Goal: Task Accomplishment & Management: Manage account settings

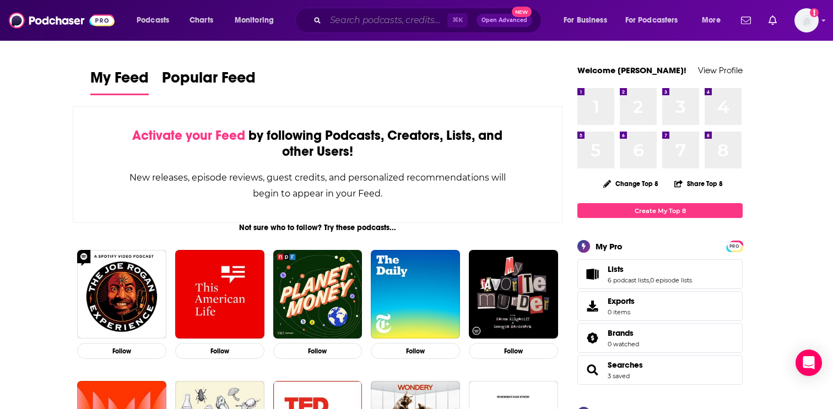
click at [352, 20] on input "Search podcasts, credits, & more..." at bounding box center [387, 21] width 122 height 18
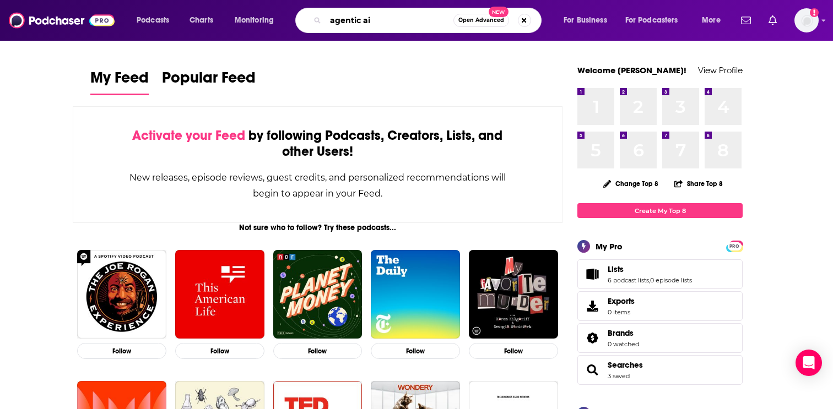
type input "agentic ai"
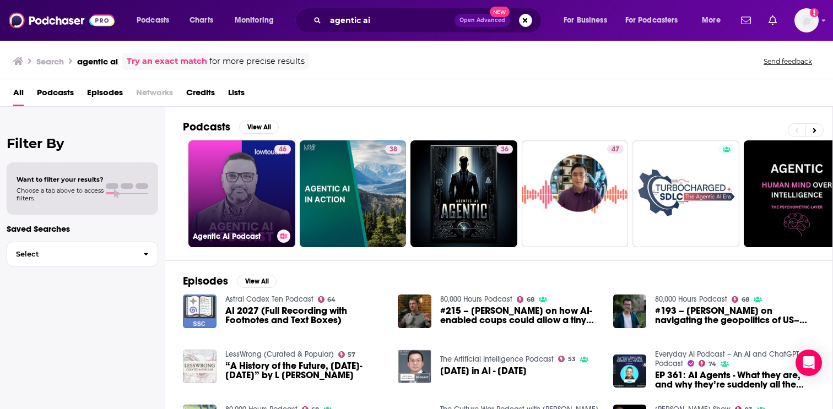
click at [220, 230] on div "Agentic AI Podcast" at bounding box center [242, 236] width 98 height 13
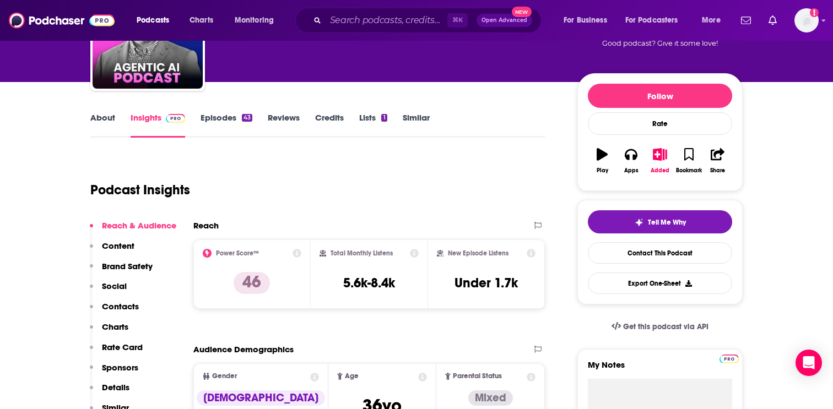
scroll to position [89, 0]
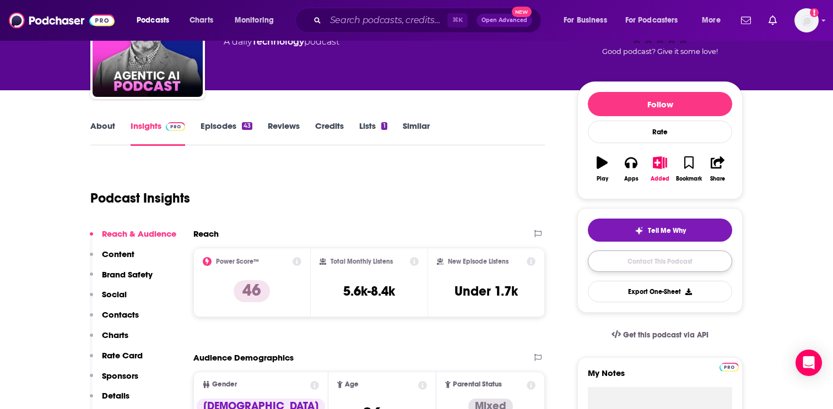
click at [635, 268] on link "Contact This Podcast" at bounding box center [660, 261] width 144 height 21
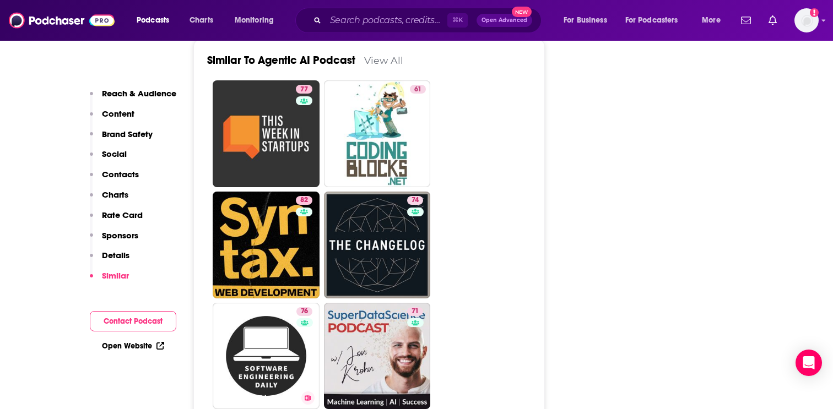
scroll to position [1939, 0]
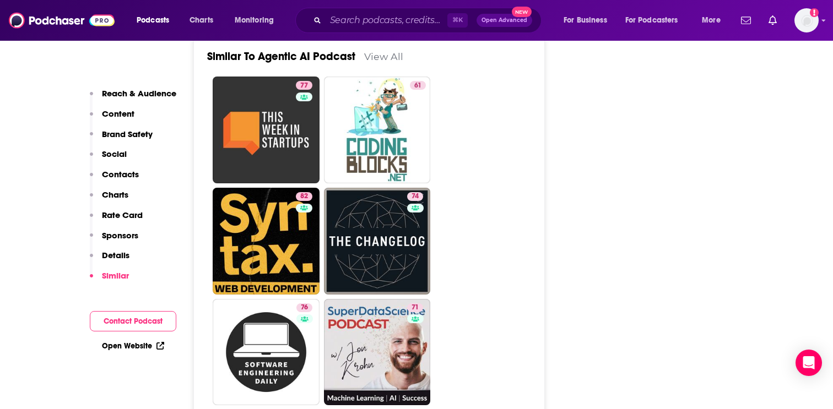
click at [374, 62] on link "View All" at bounding box center [383, 57] width 39 height 12
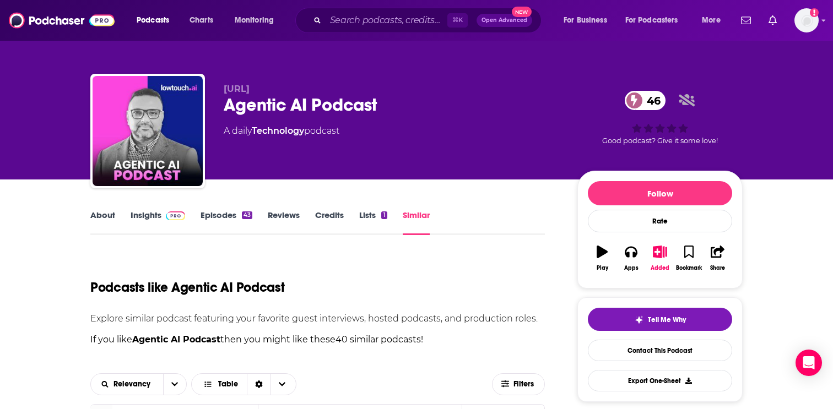
click at [294, 218] on link "Reviews" at bounding box center [284, 222] width 32 height 25
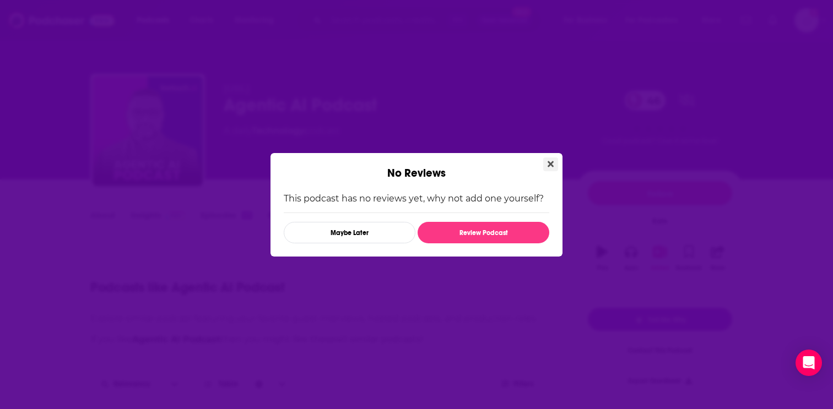
click at [550, 161] on icon "Close" at bounding box center [551, 164] width 6 height 9
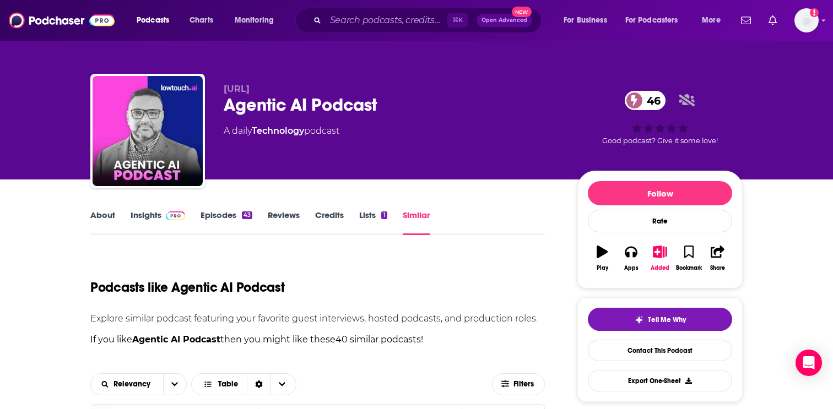
click at [219, 218] on link "Episodes 43" at bounding box center [227, 222] width 52 height 25
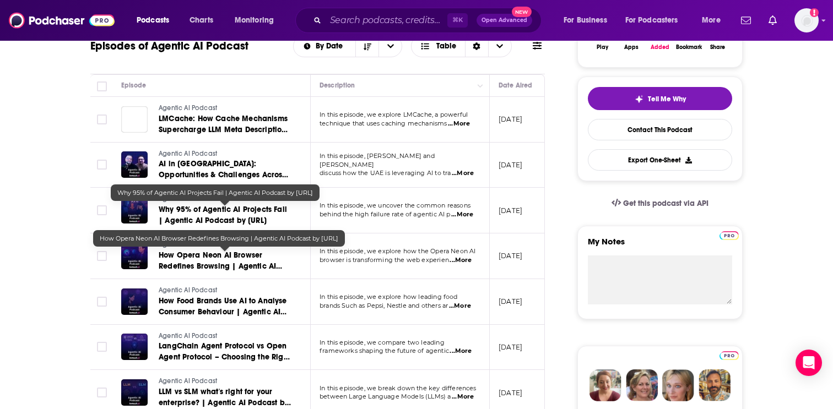
scroll to position [221, 0]
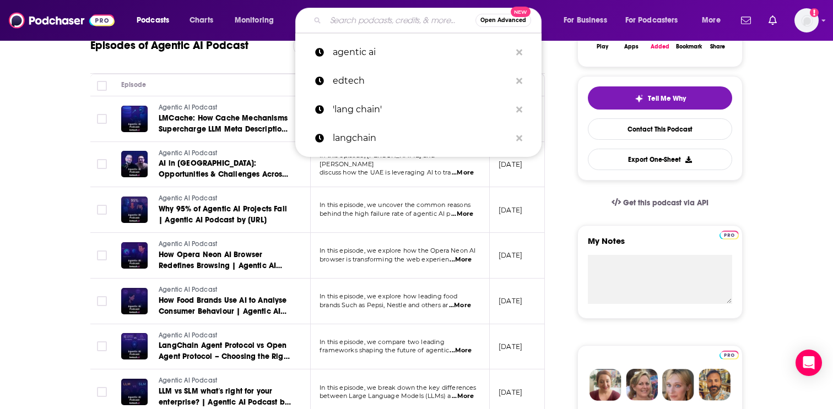
click at [362, 16] on input "Search podcasts, credits, & more..." at bounding box center [401, 21] width 150 height 18
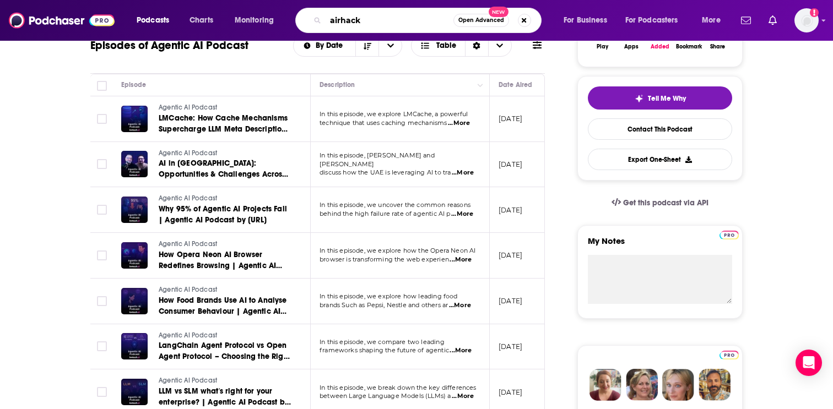
type input "airhacks"
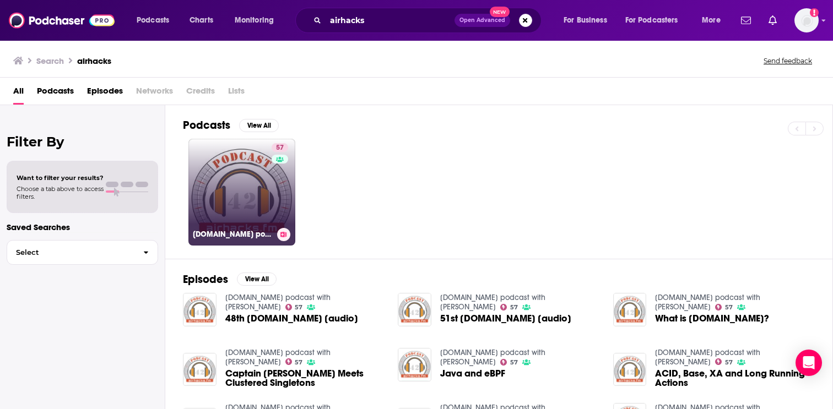
click at [232, 203] on link "57 [DOMAIN_NAME] podcast with [PERSON_NAME]" at bounding box center [241, 192] width 107 height 107
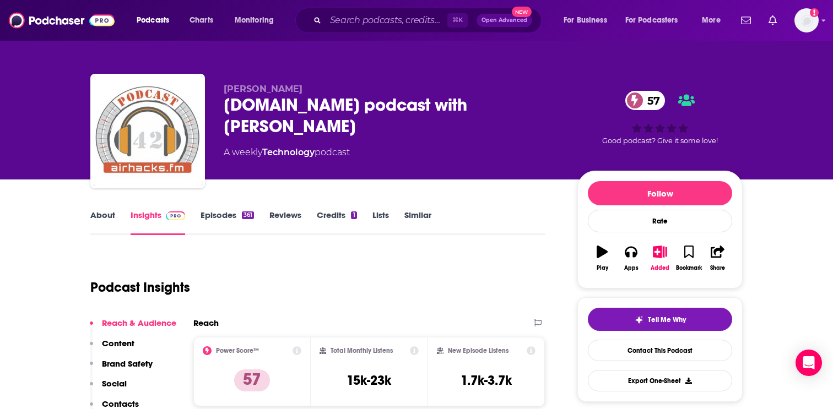
click at [336, 217] on link "Credits 1" at bounding box center [337, 222] width 40 height 25
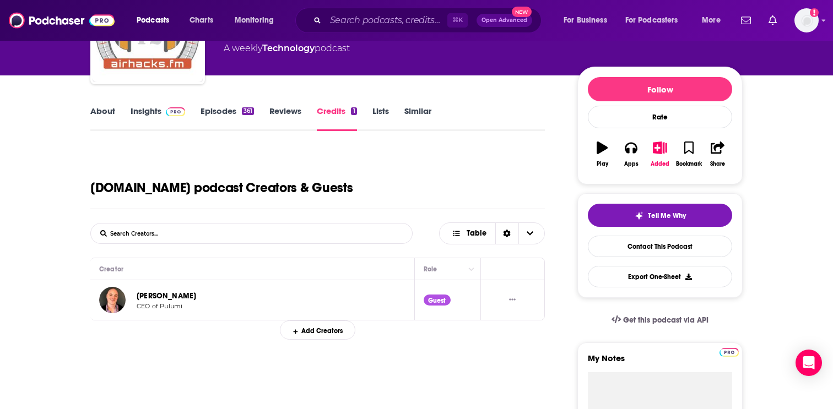
scroll to position [34, 0]
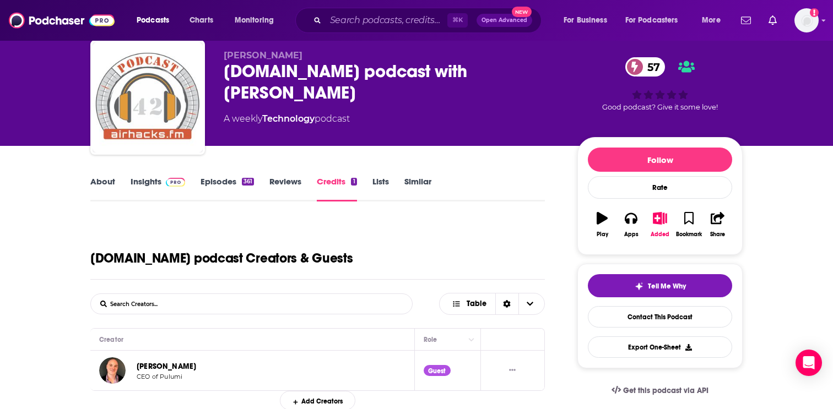
click at [224, 185] on link "Episodes 361" at bounding box center [227, 188] width 53 height 25
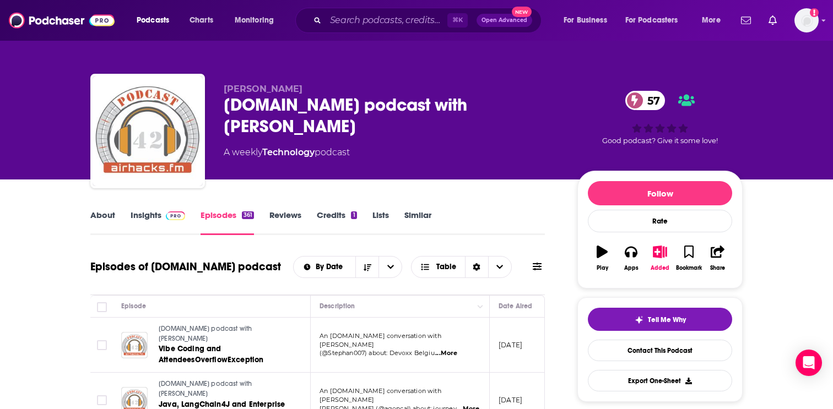
click at [145, 221] on link "Insights" at bounding box center [158, 222] width 55 height 25
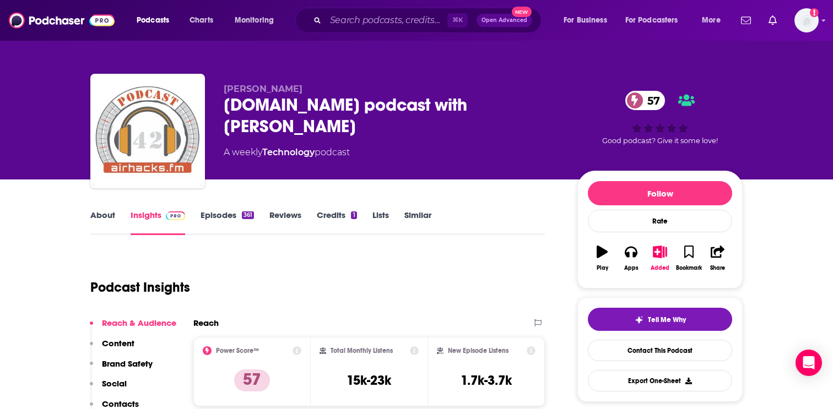
click at [112, 214] on link "About" at bounding box center [102, 222] width 25 height 25
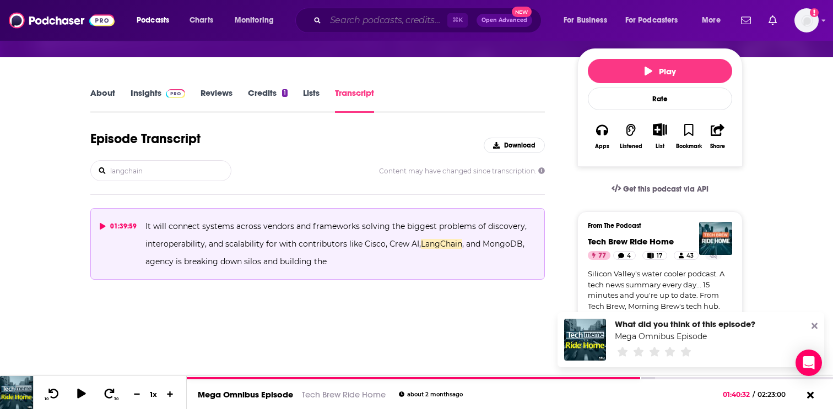
click at [359, 23] on input "Search podcasts, credits, & more..." at bounding box center [387, 21] width 122 height 18
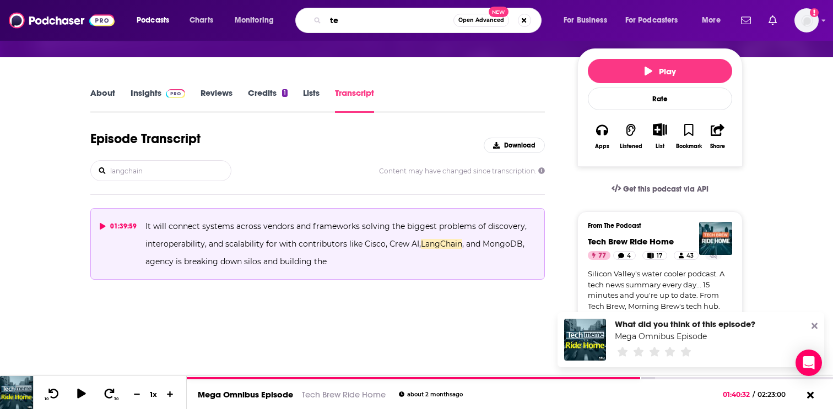
type input "t"
type input "edtech"
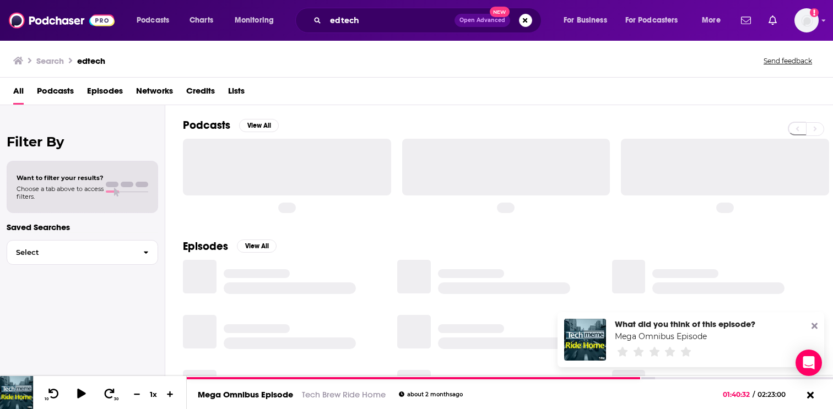
click at [68, 91] on span "Podcasts" at bounding box center [55, 93] width 37 height 23
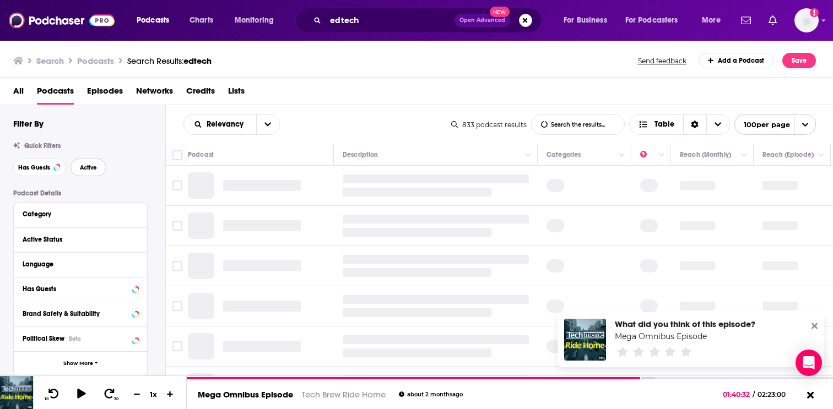
click at [90, 163] on button "Active" at bounding box center [89, 168] width 36 height 18
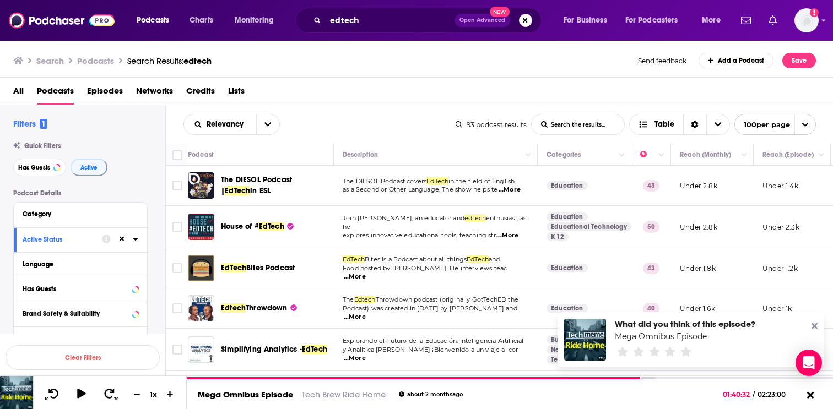
click at [139, 265] on div "Language" at bounding box center [80, 264] width 133 height 25
click at [134, 266] on icon at bounding box center [135, 264] width 5 height 3
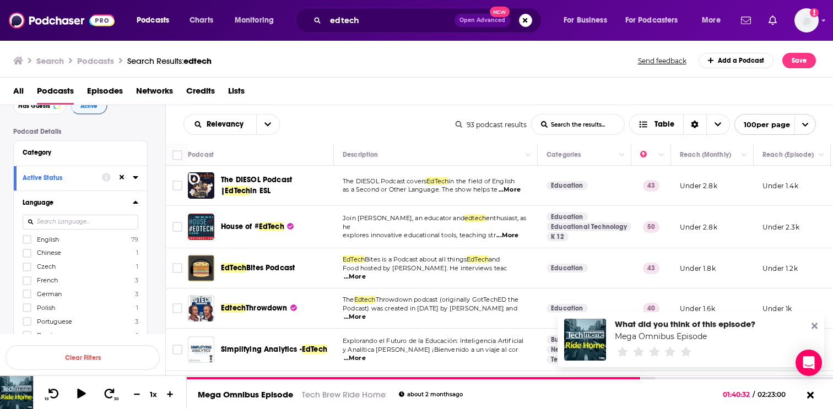
scroll to position [64, 0]
click at [25, 236] on icon at bounding box center [27, 237] width 7 height 7
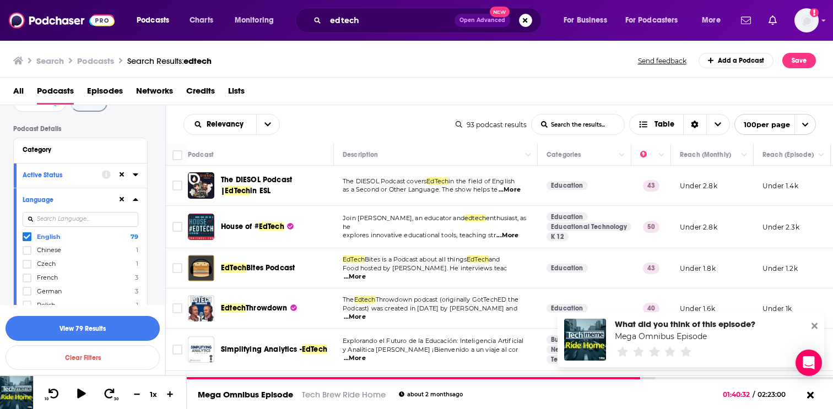
click at [92, 329] on button "View 79 Results" at bounding box center [83, 328] width 154 height 25
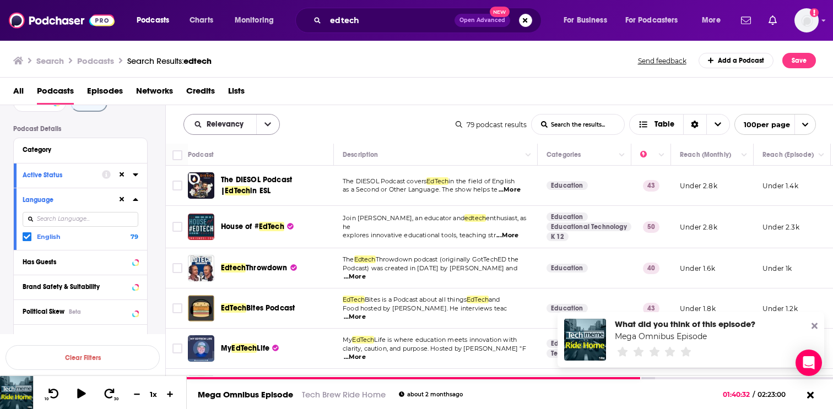
click at [265, 118] on button "open menu" at bounding box center [267, 125] width 23 height 20
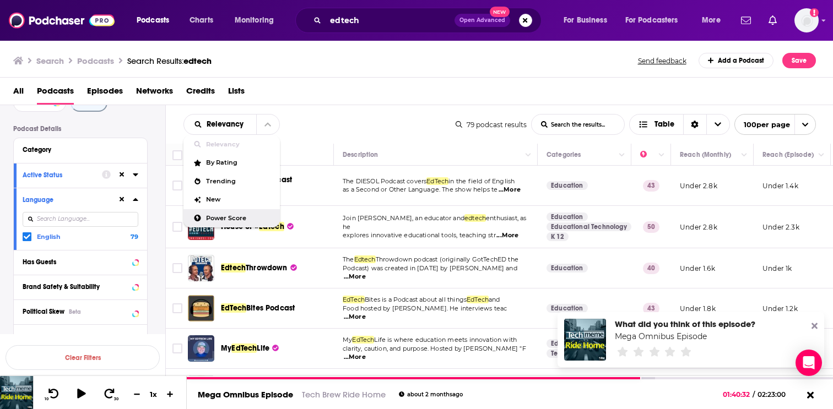
click at [235, 217] on span "Power Score" at bounding box center [238, 218] width 65 height 6
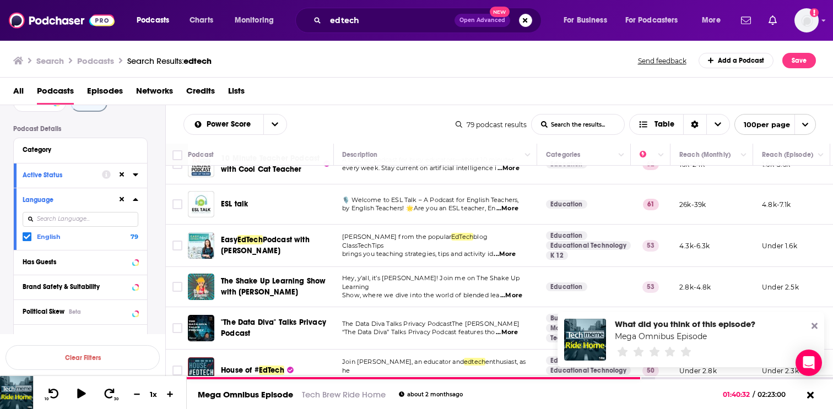
scroll to position [0, 1]
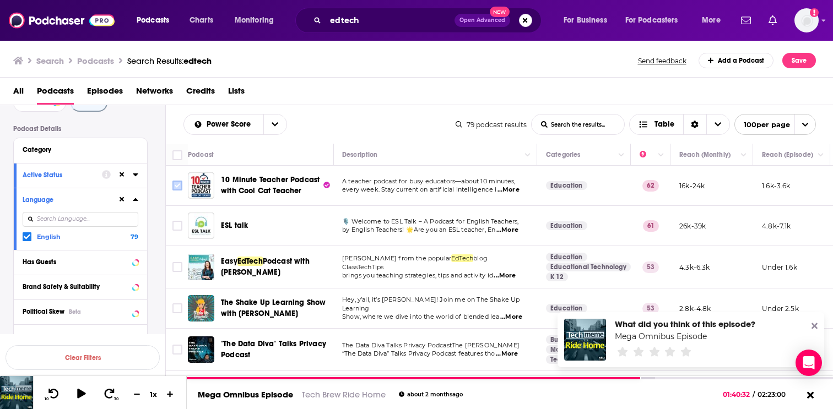
click at [173, 188] on input "Toggle select row" at bounding box center [177, 186] width 10 height 10
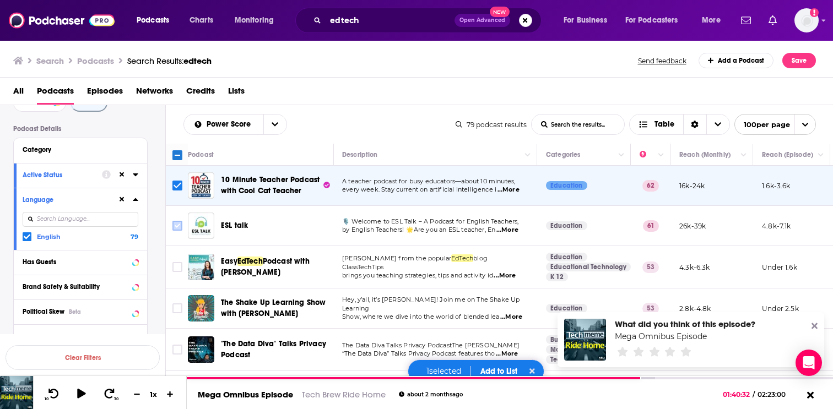
click at [177, 225] on input "Toggle select row" at bounding box center [177, 226] width 10 height 10
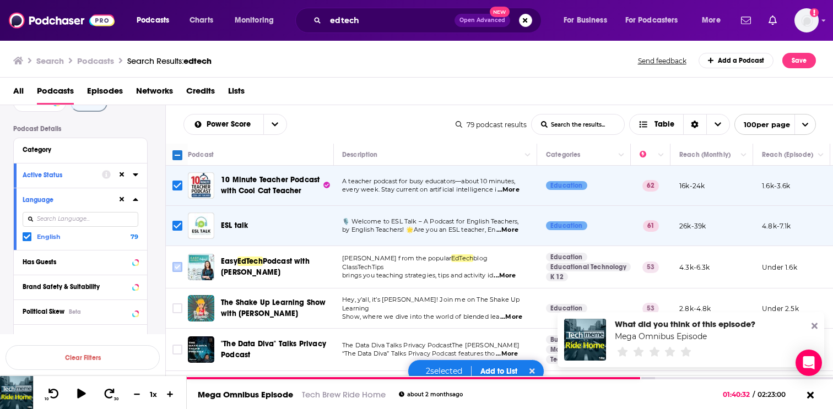
click at [179, 271] on input "Toggle select row" at bounding box center [177, 267] width 10 height 10
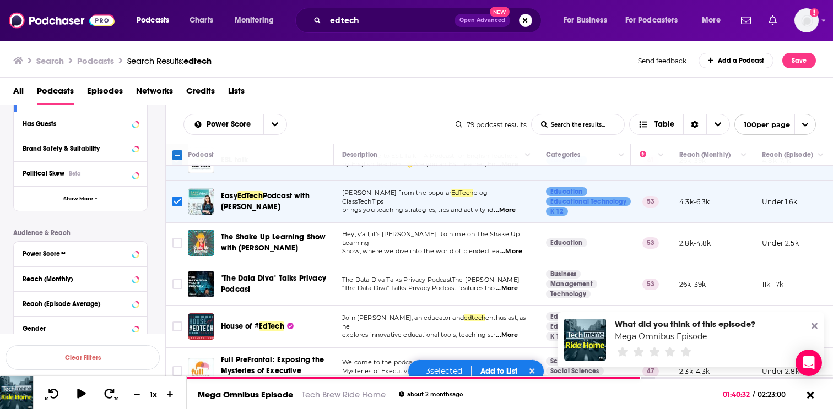
scroll to position [75, 0]
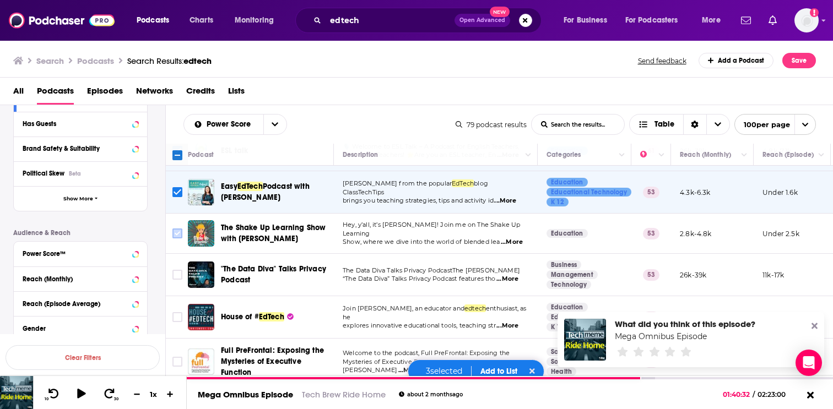
click at [174, 235] on input "Toggle select row" at bounding box center [177, 234] width 10 height 10
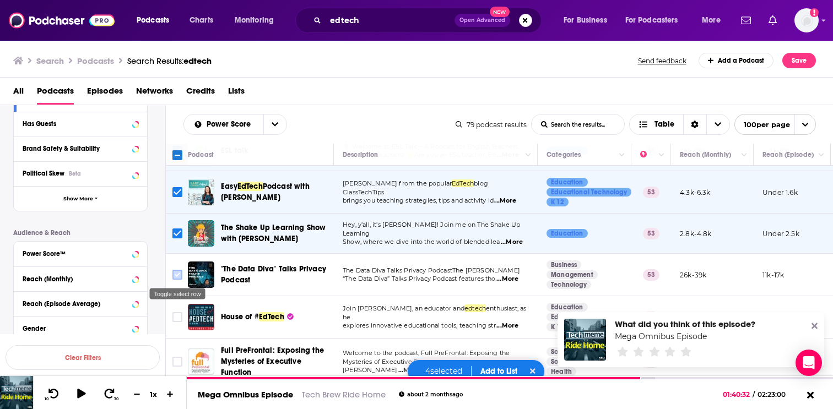
click at [178, 276] on input "Toggle select row" at bounding box center [177, 275] width 10 height 10
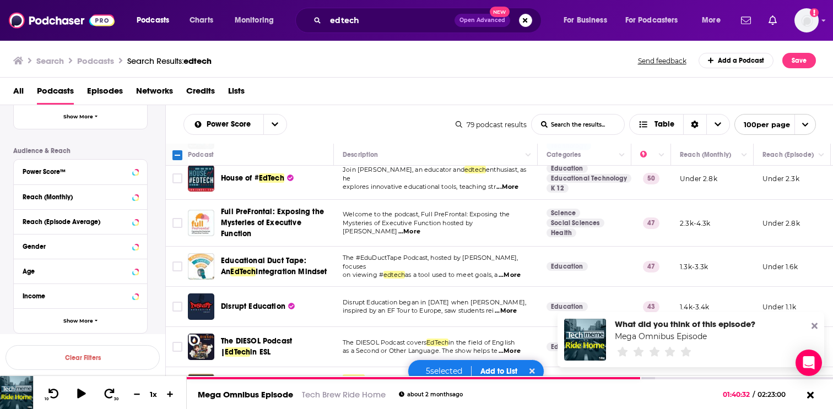
scroll to position [217, 0]
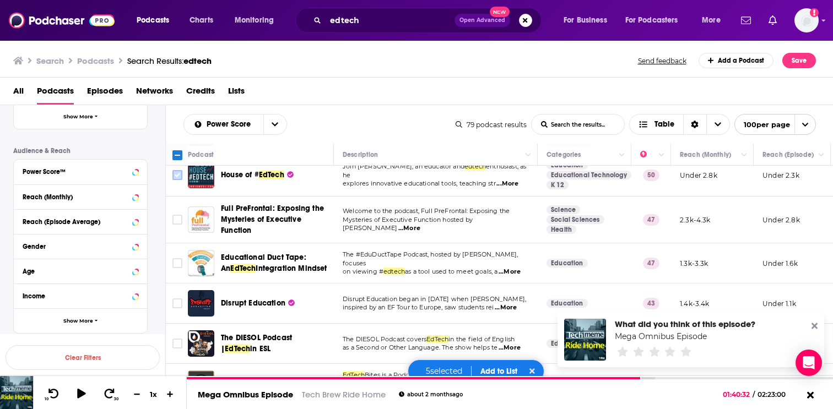
click at [179, 172] on input "Toggle select row" at bounding box center [177, 175] width 10 height 10
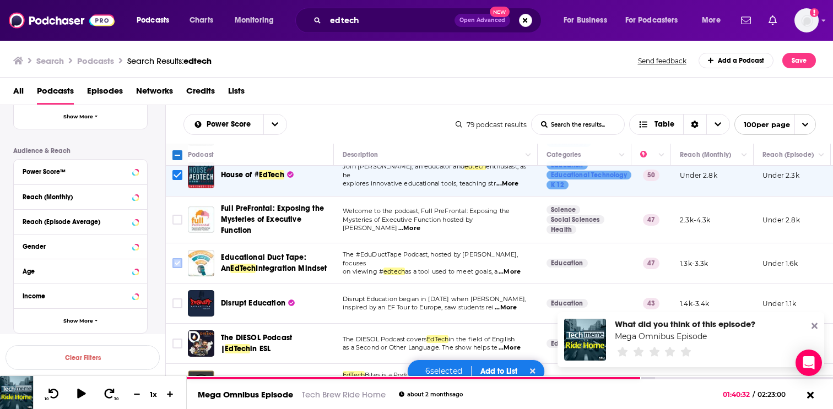
click at [180, 267] on input "Toggle select row" at bounding box center [177, 263] width 10 height 10
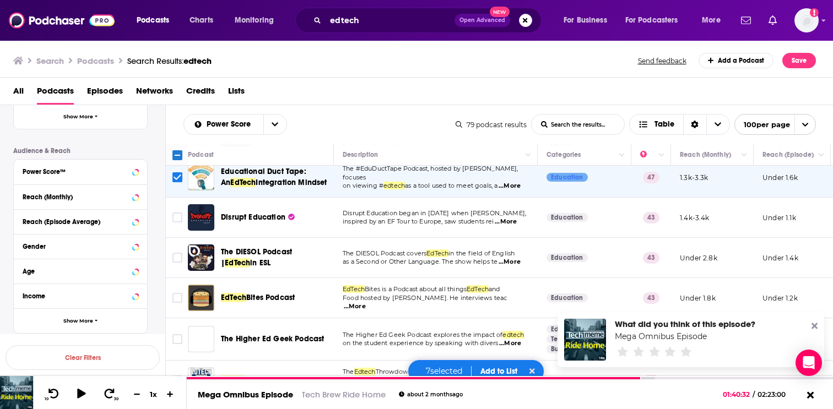
scroll to position [308, 0]
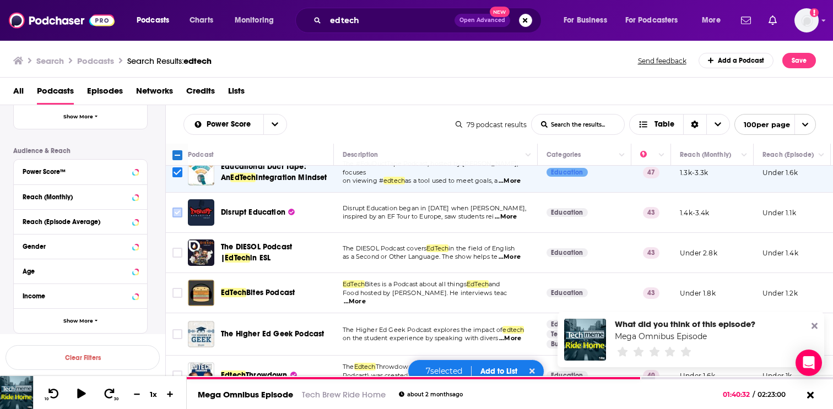
click at [176, 212] on input "Toggle select row" at bounding box center [177, 213] width 10 height 10
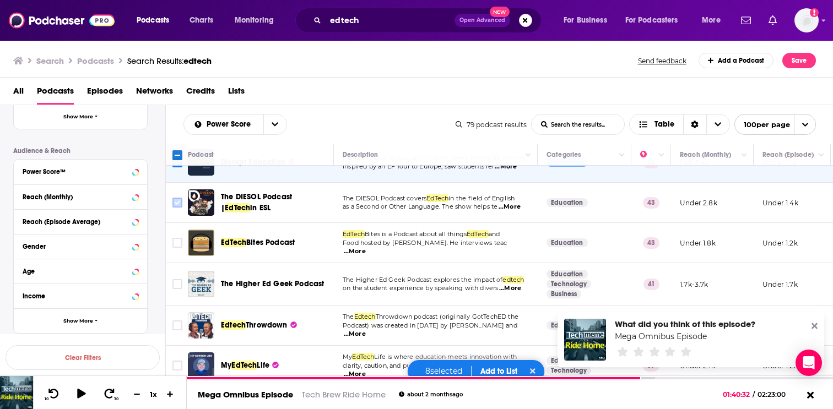
scroll to position [360, 0]
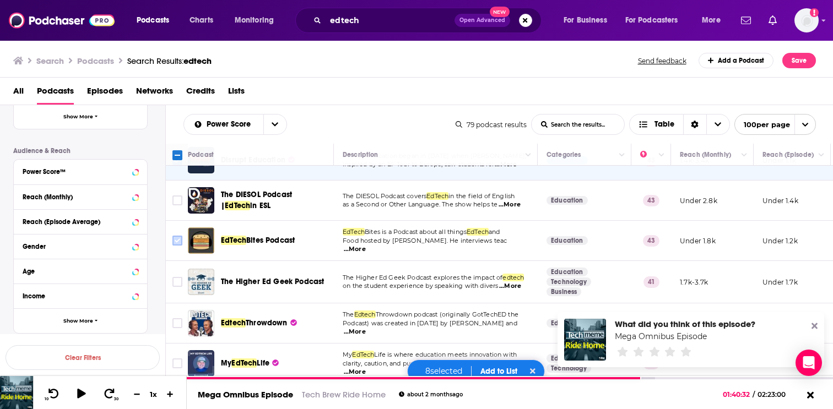
click at [182, 241] on icon "Toggle select row" at bounding box center [177, 240] width 13 height 13
click at [180, 282] on input "Toggle select row" at bounding box center [177, 282] width 10 height 10
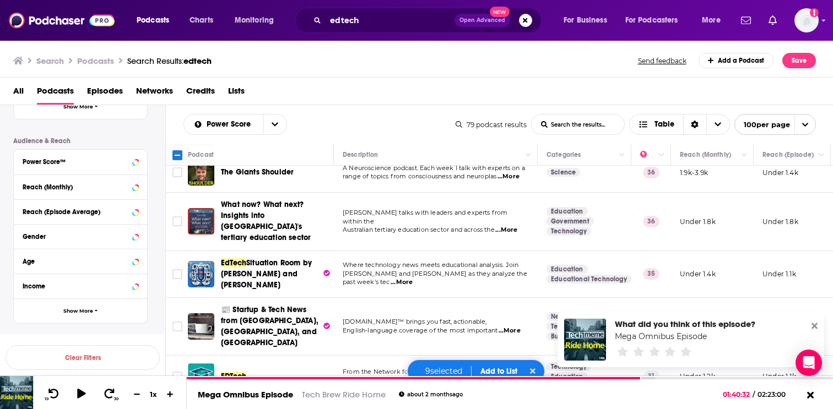
scroll to position [601, 0]
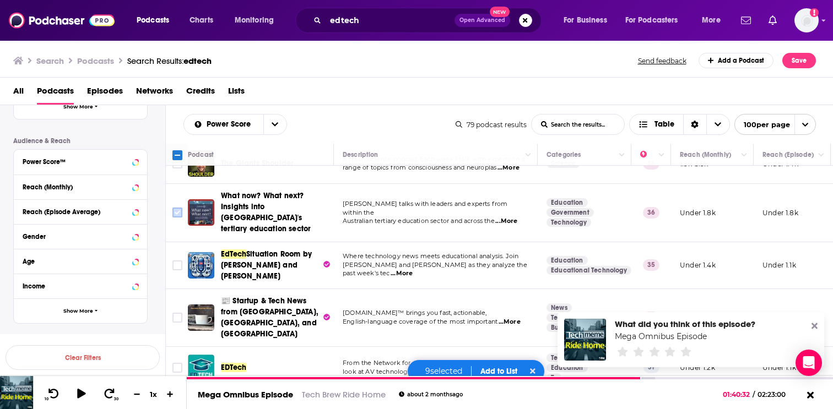
click at [177, 208] on input "Toggle select row" at bounding box center [177, 213] width 10 height 10
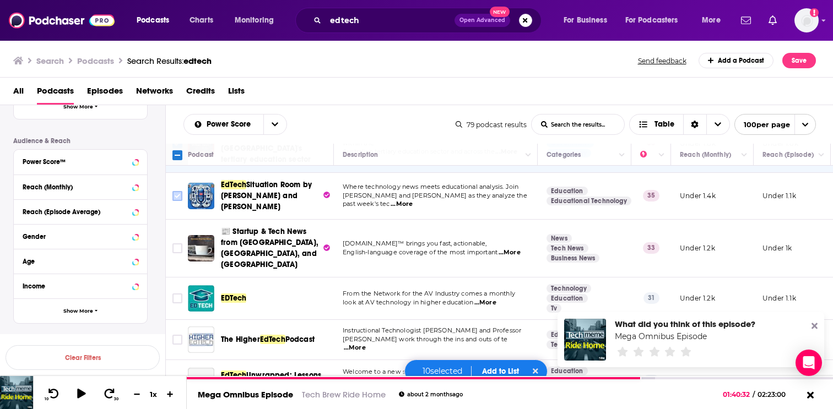
scroll to position [679, 0]
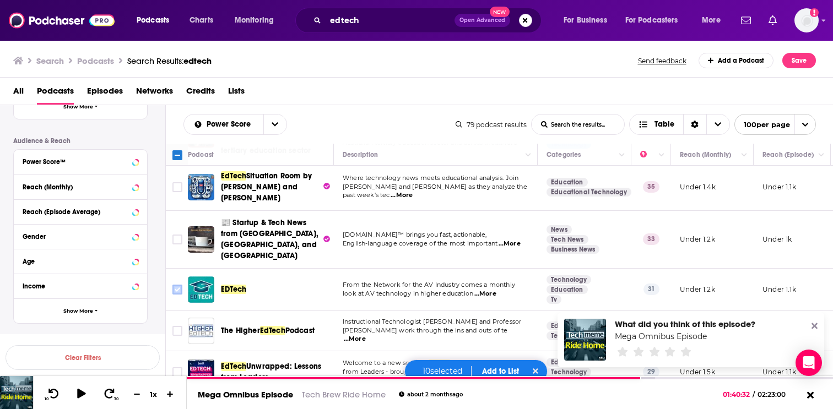
click at [178, 285] on input "Toggle select row" at bounding box center [177, 290] width 10 height 10
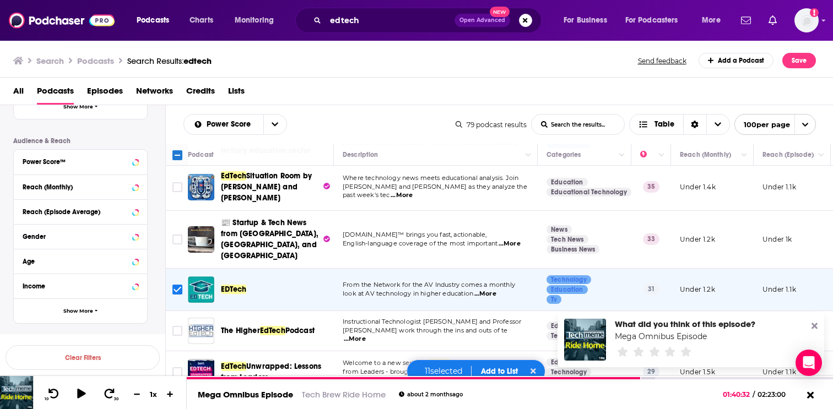
click at [814, 322] on icon at bounding box center [815, 326] width 6 height 9
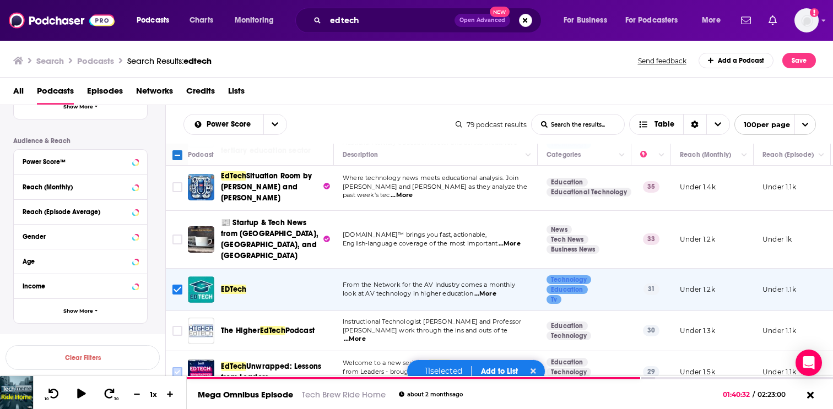
click at [177, 367] on input "Toggle select row" at bounding box center [177, 372] width 10 height 10
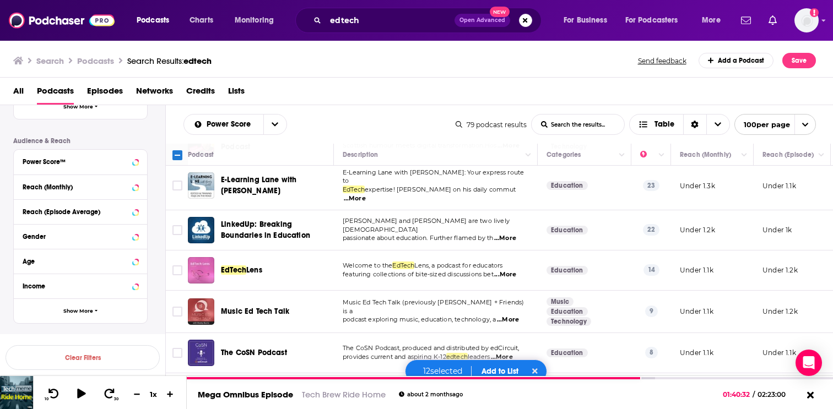
scroll to position [1072, 0]
click at [491, 368] on button "Add to List" at bounding box center [500, 371] width 55 height 9
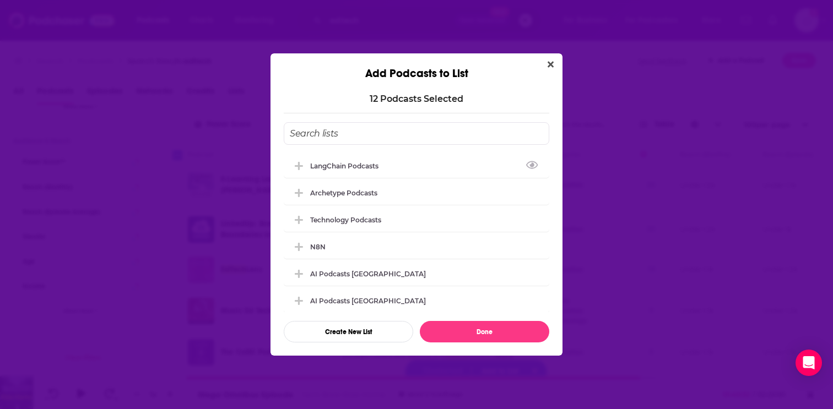
click at [391, 139] on input "Add Podcast To List" at bounding box center [417, 133] width 266 height 23
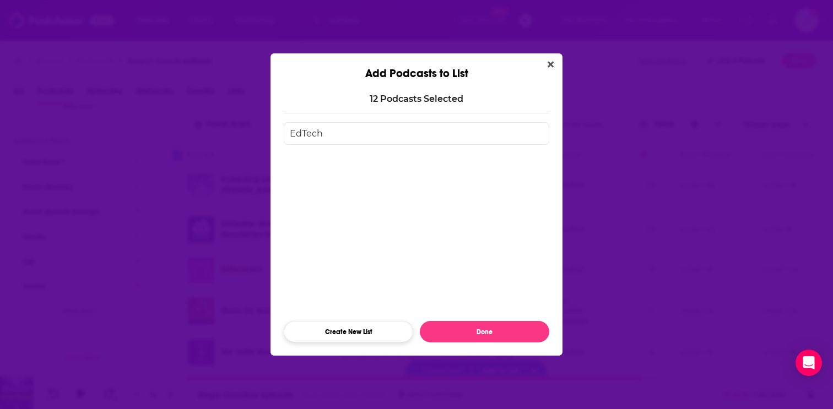
type input "EdTech"
click at [360, 334] on button "Create New List" at bounding box center [348, 331] width 129 height 21
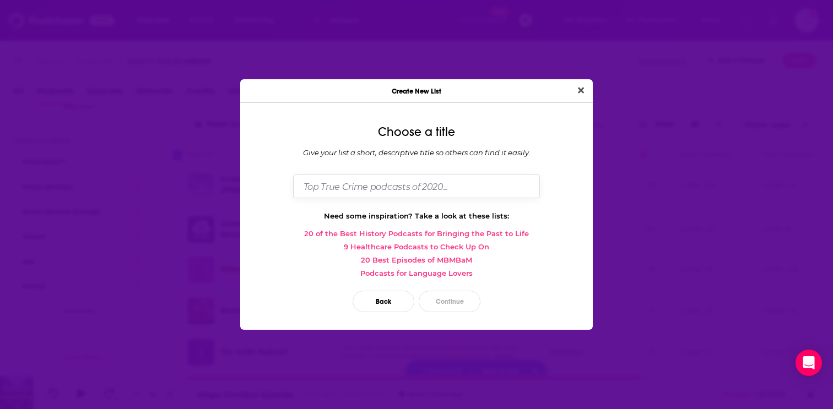
click at [400, 186] on input "Dialog" at bounding box center [416, 187] width 247 height 24
type input "EdTech"
click at [461, 302] on button "Continue" at bounding box center [450, 301] width 62 height 21
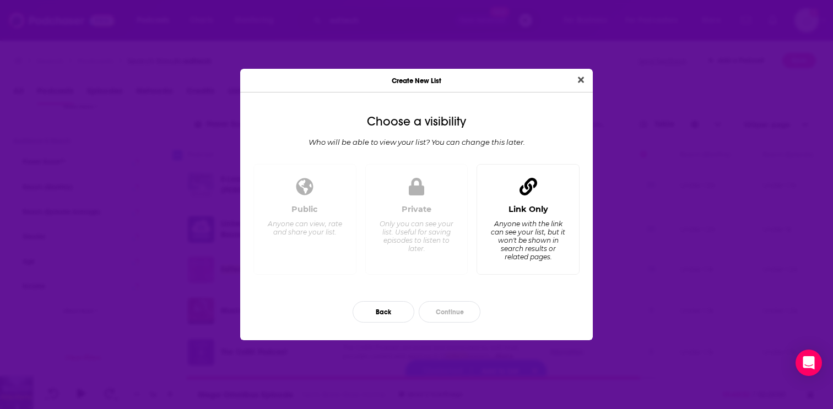
click at [504, 238] on div "Anyone with the link can see your list, but it won't be shown in search results…" at bounding box center [527, 240] width 75 height 41
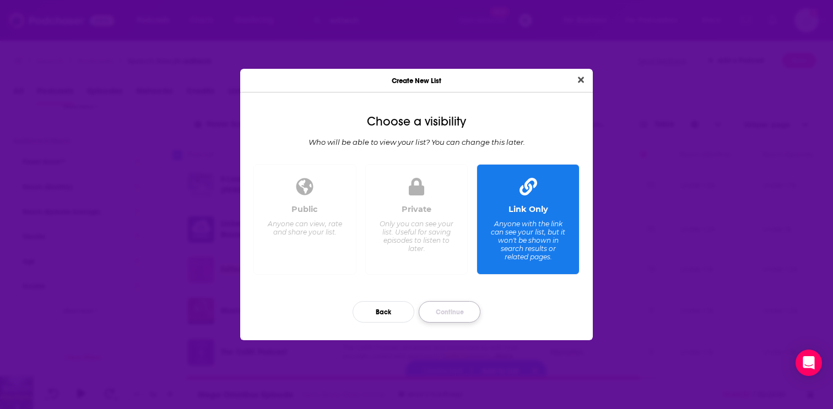
click at [463, 309] on button "Continue" at bounding box center [450, 311] width 62 height 21
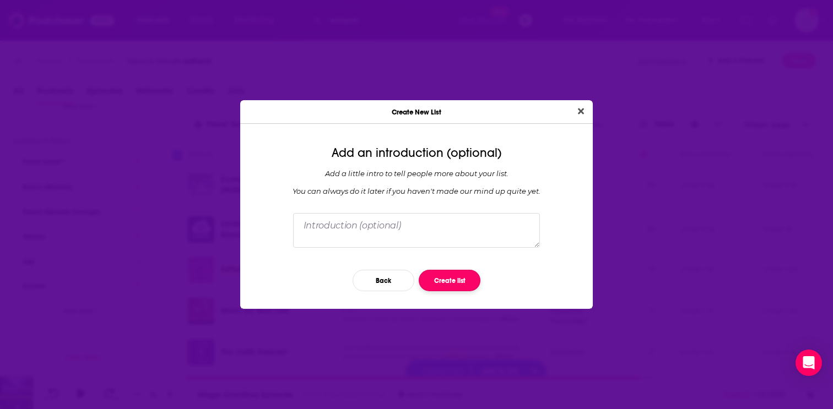
click at [446, 274] on button "Create list" at bounding box center [450, 280] width 62 height 21
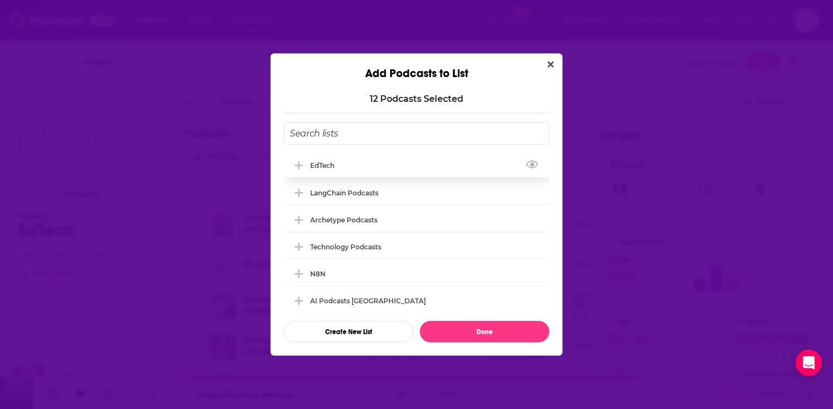
click at [398, 170] on div "EdTech" at bounding box center [417, 165] width 266 height 24
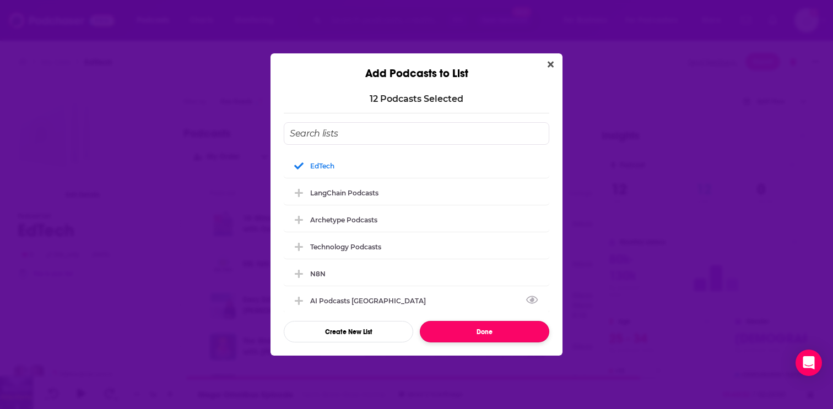
click at [490, 332] on button "Done" at bounding box center [484, 331] width 129 height 21
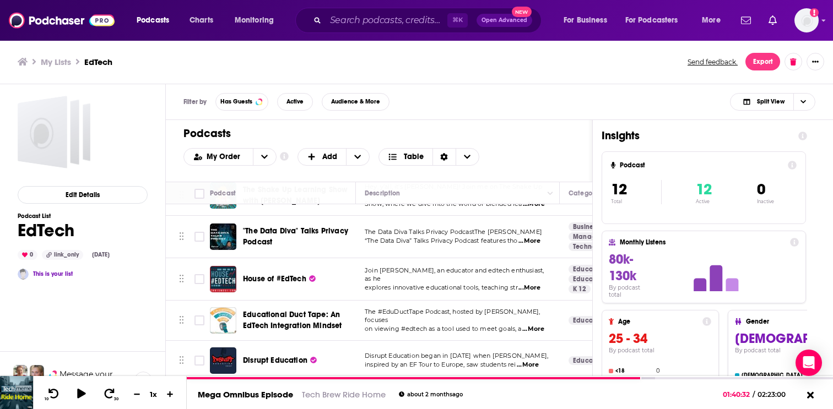
scroll to position [158, 0]
